Goal: Information Seeking & Learning: Learn about a topic

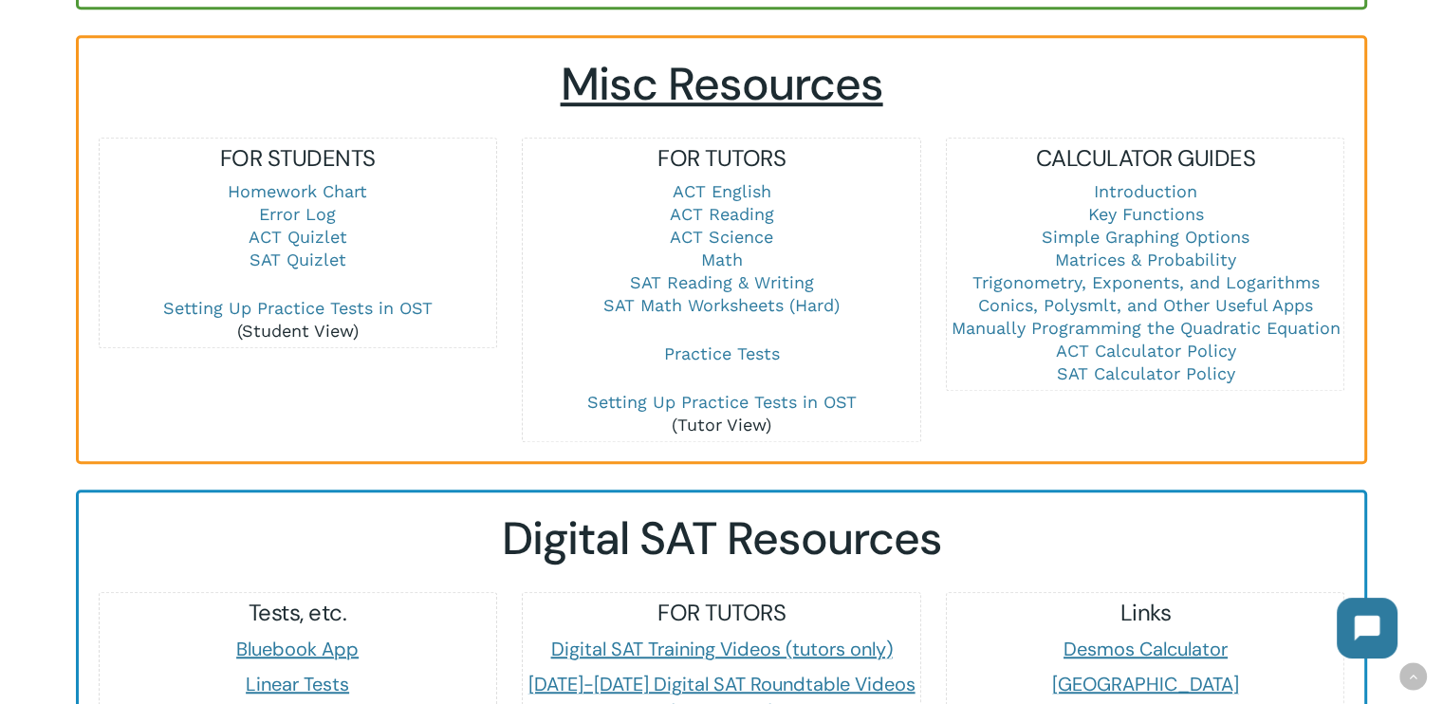
scroll to position [1301, 0]
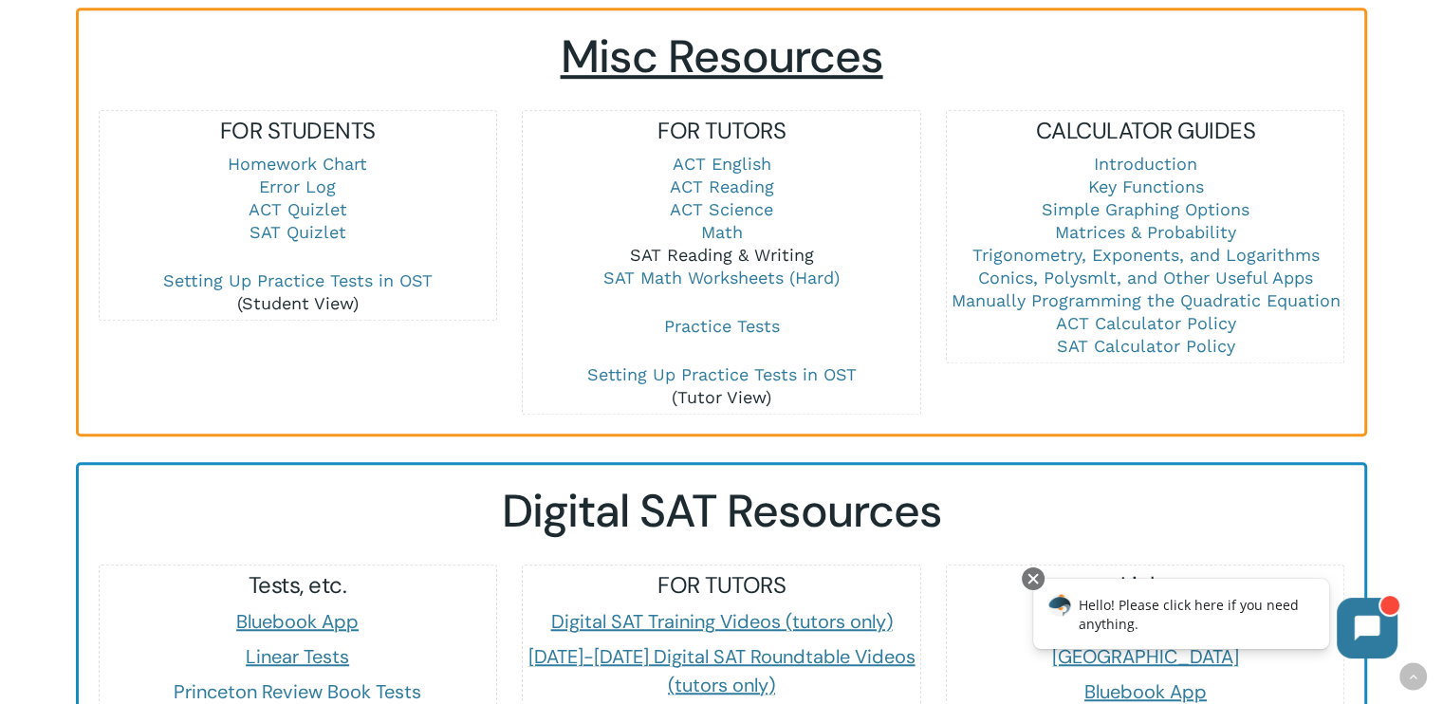
click at [710, 250] on link "SAT Reading & Writing" at bounding box center [721, 255] width 184 height 20
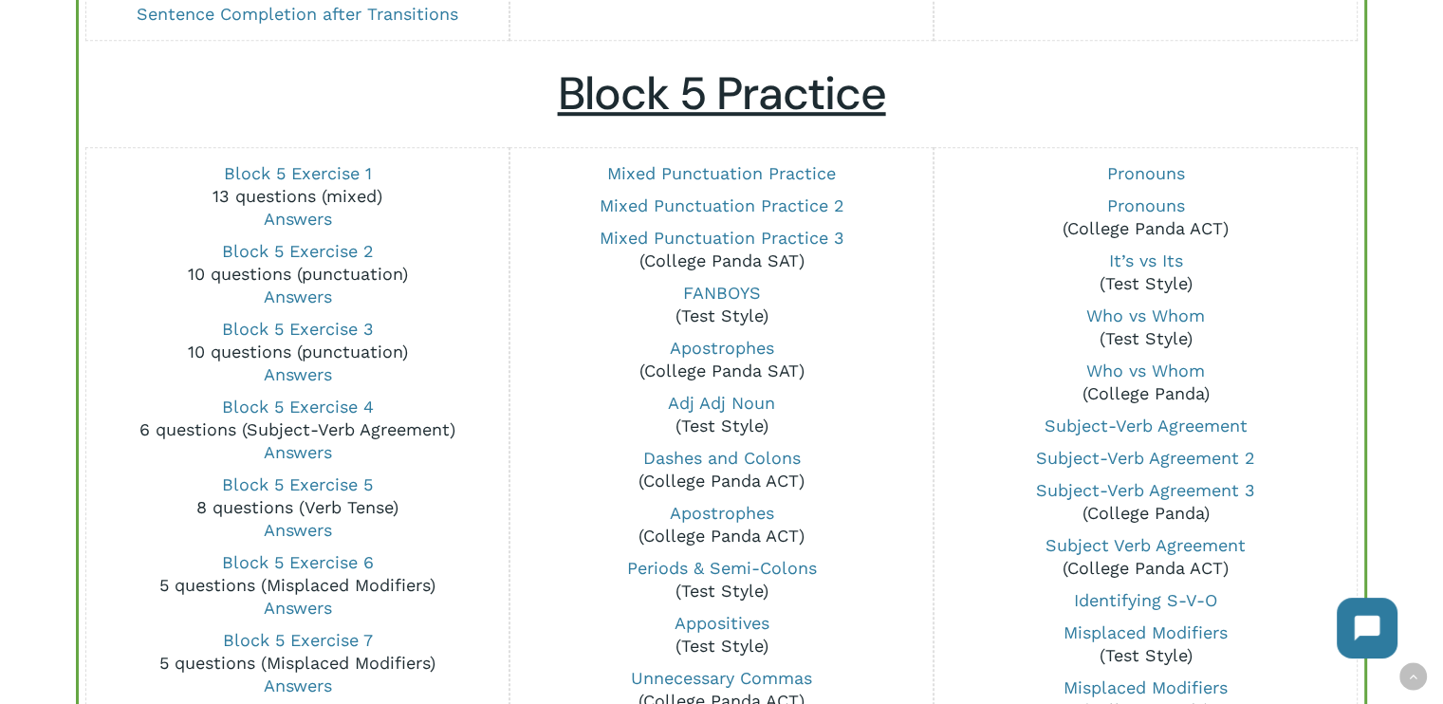
scroll to position [1408, 0]
click at [715, 176] on link "Mixed Punctuation Practice" at bounding box center [721, 172] width 229 height 20
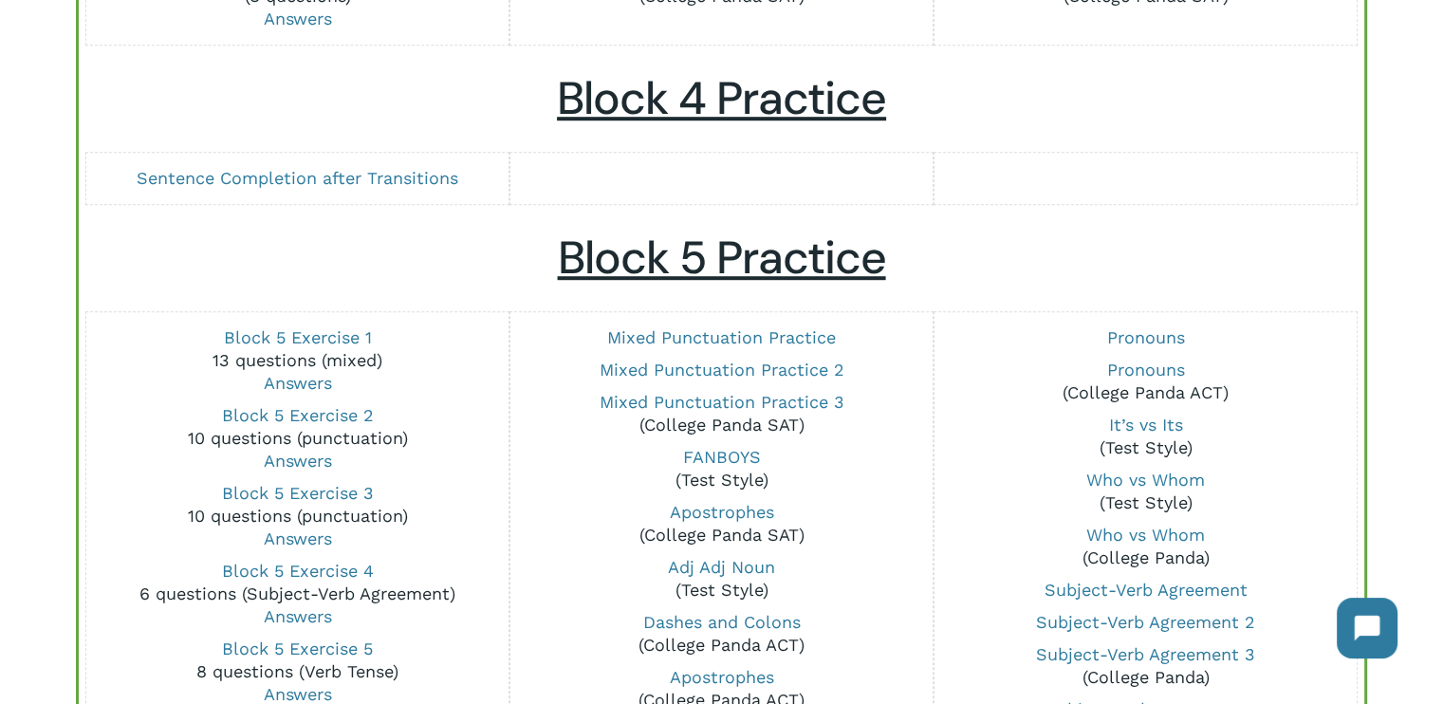
scroll to position [1241, 0]
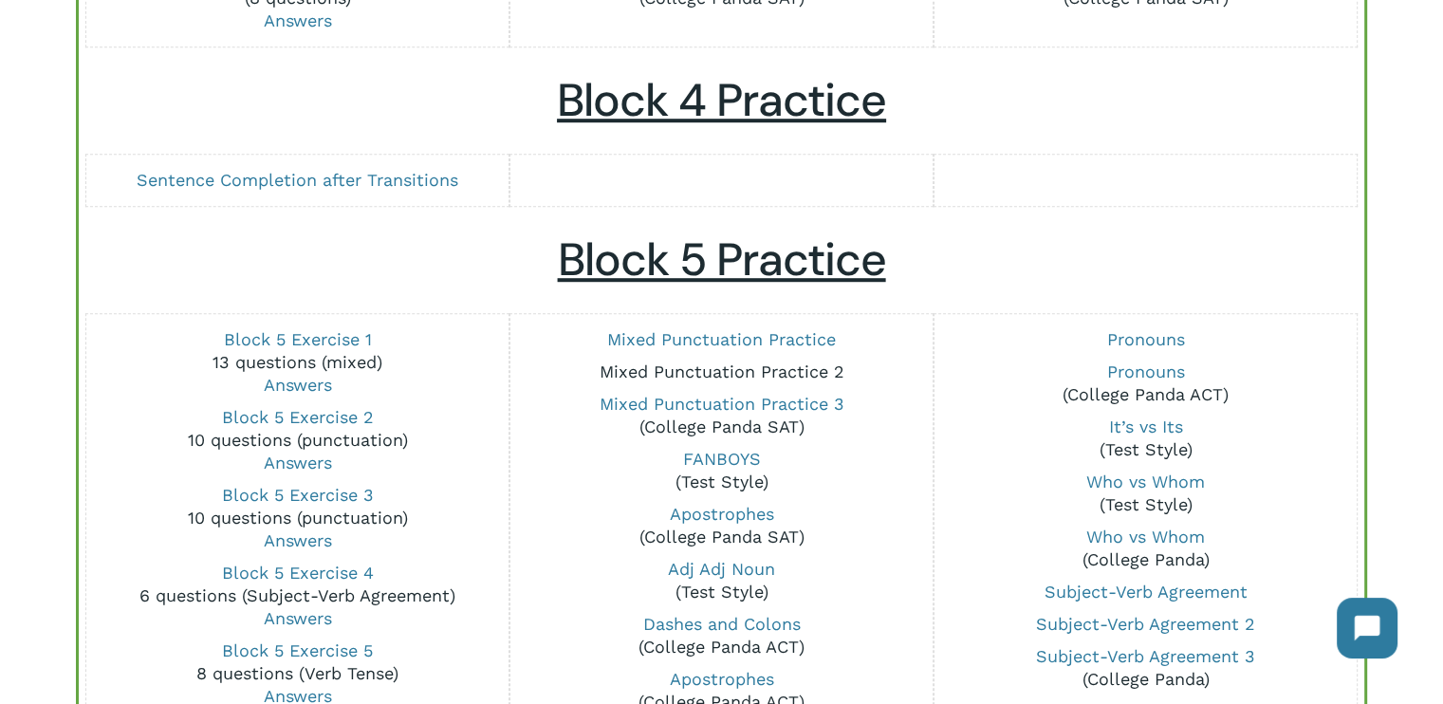
click at [774, 368] on link "Mixed Punctuation Practice 2" at bounding box center [721, 372] width 245 height 20
click at [681, 403] on link "Mixed Punctuation Practice 3" at bounding box center [721, 404] width 245 height 20
